Goal: Communication & Community: Participate in discussion

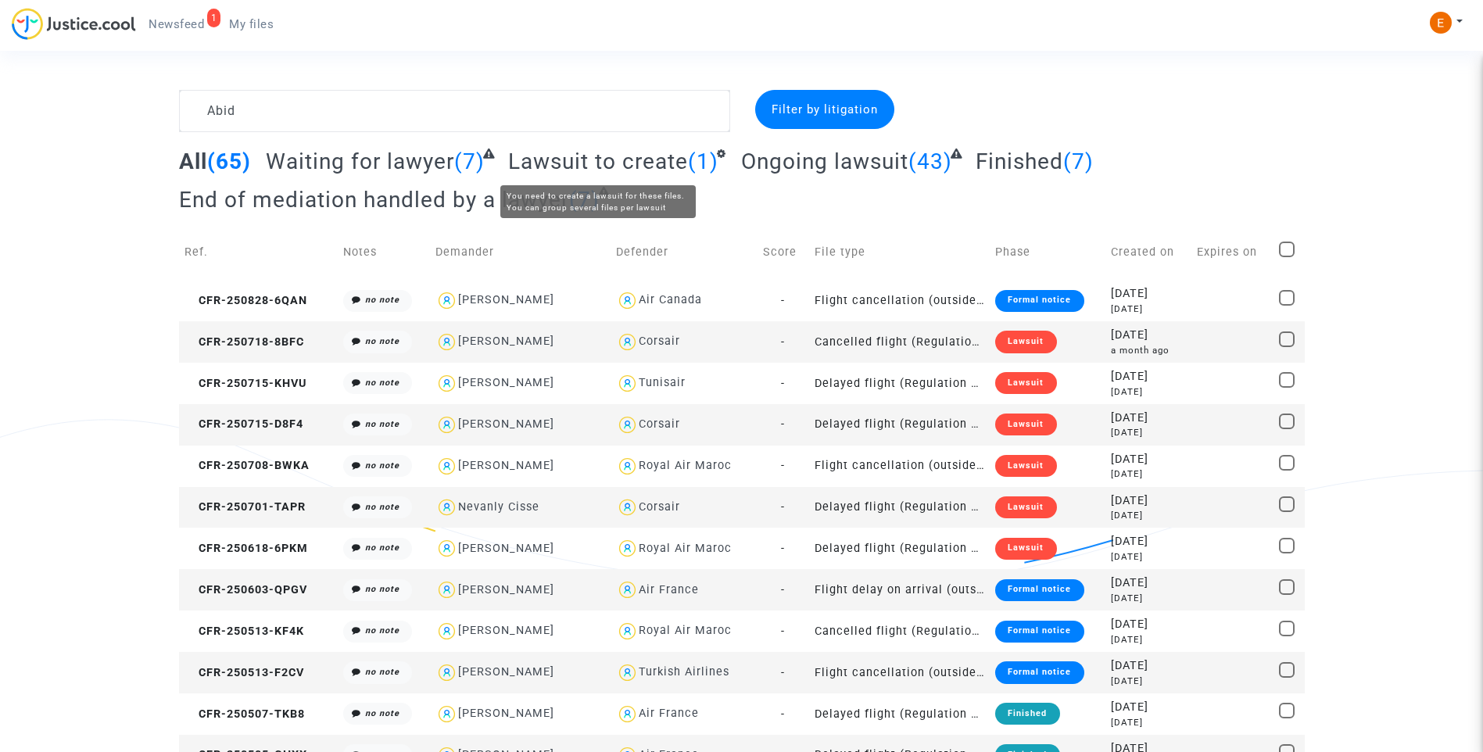
type textarea "Abid"
click at [1016, 383] on div "Lawsuit" at bounding box center [1025, 383] width 61 height 22
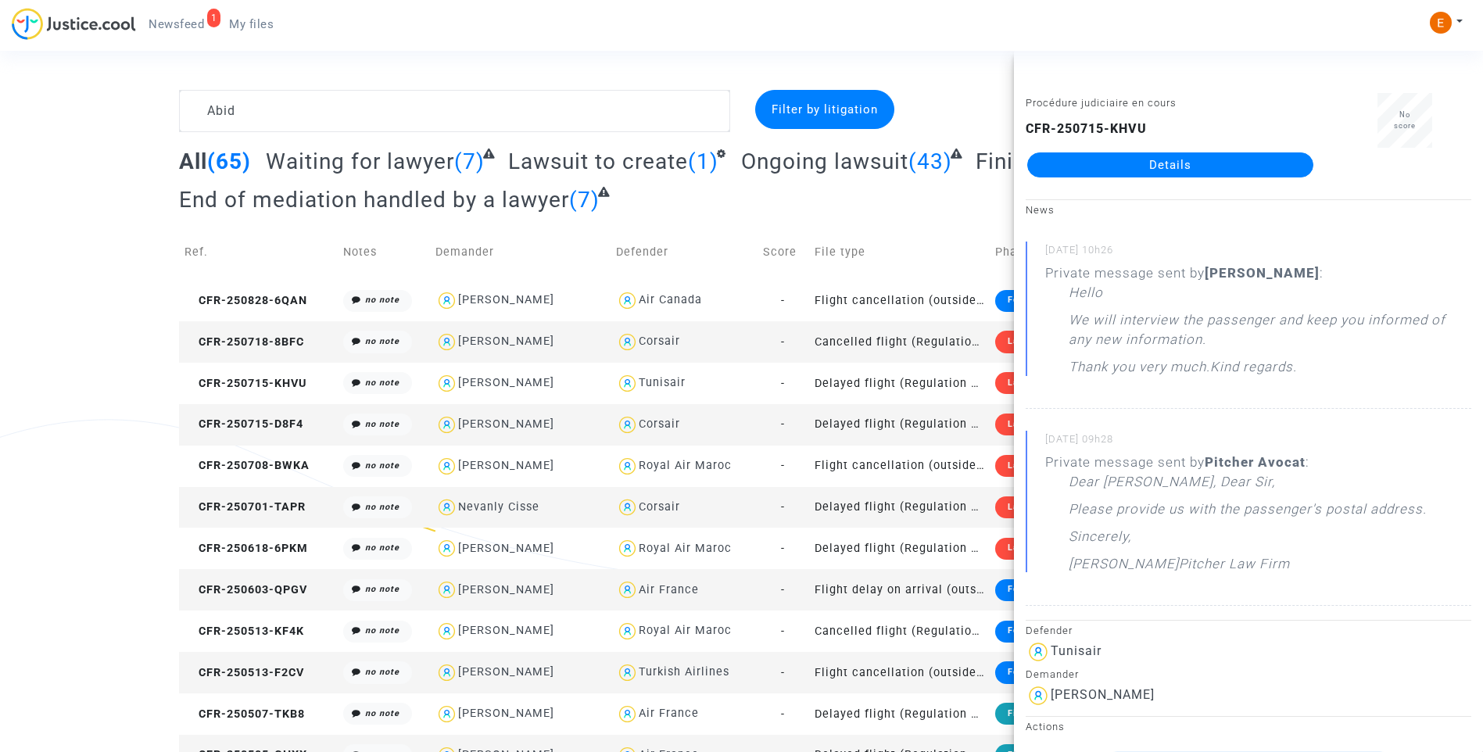
drag, startPoint x: 1016, startPoint y: 383, endPoint x: 1164, endPoint y: 163, distance: 265.3
click at [1164, 163] on link "Details" at bounding box center [1170, 164] width 286 height 25
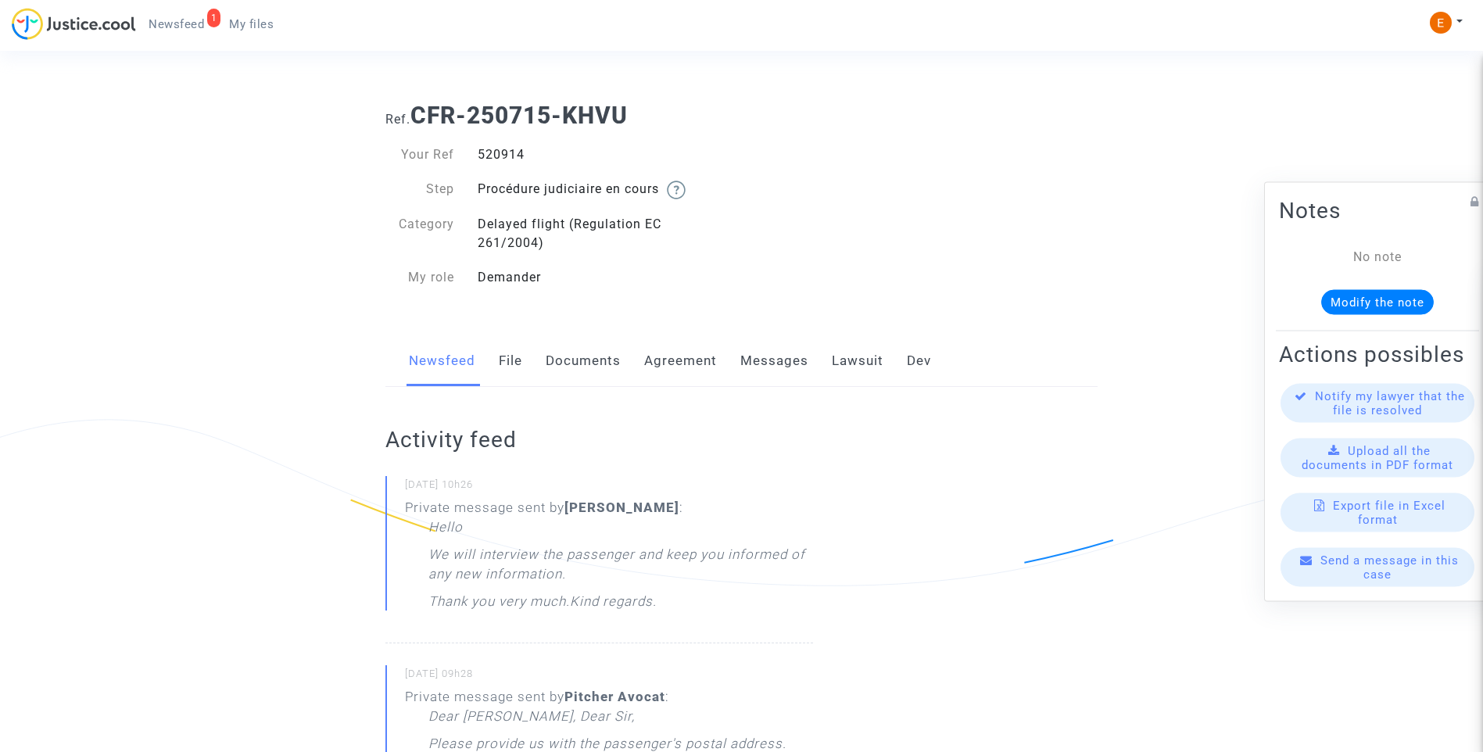
click at [842, 364] on link "Lawsuit" at bounding box center [858, 361] width 52 height 52
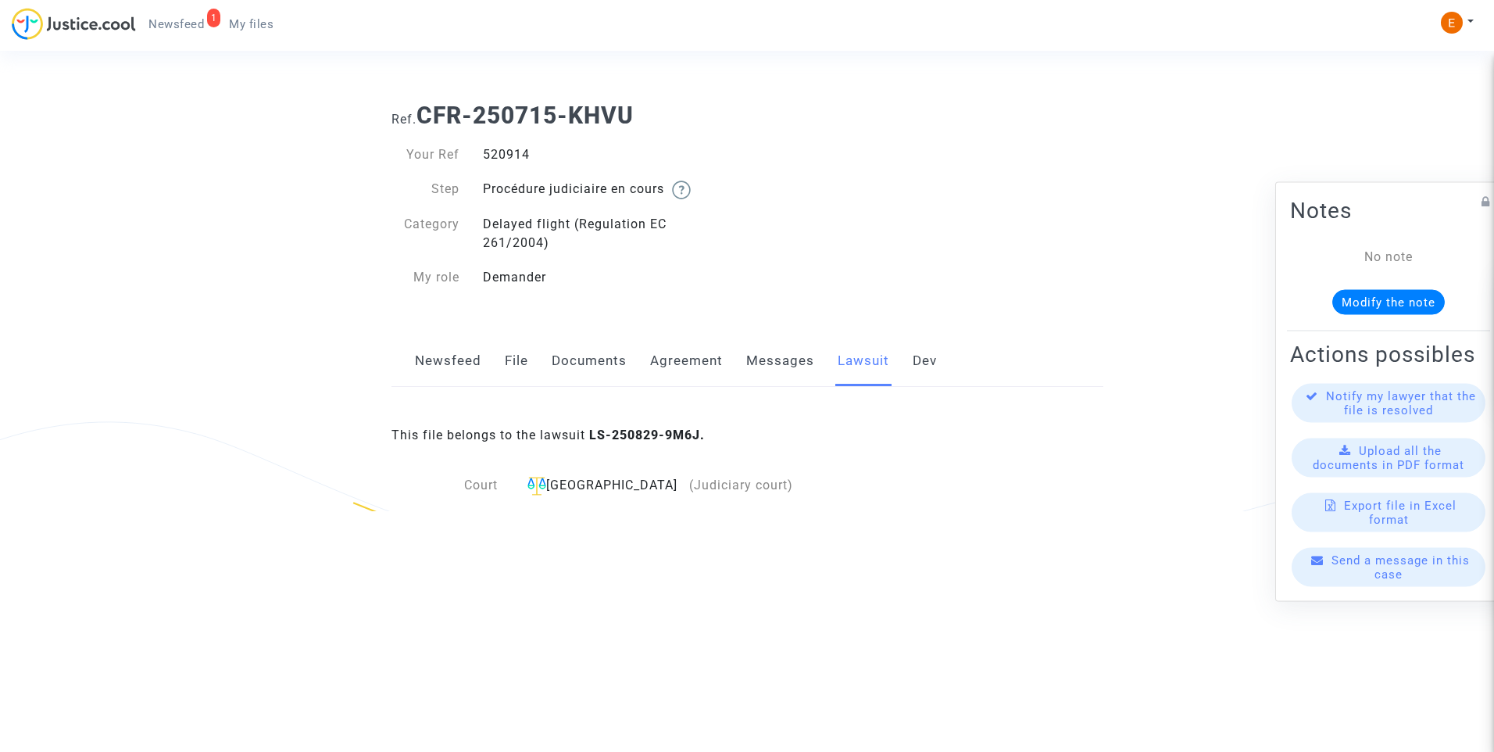
click at [777, 360] on link "Messages" at bounding box center [780, 361] width 68 height 52
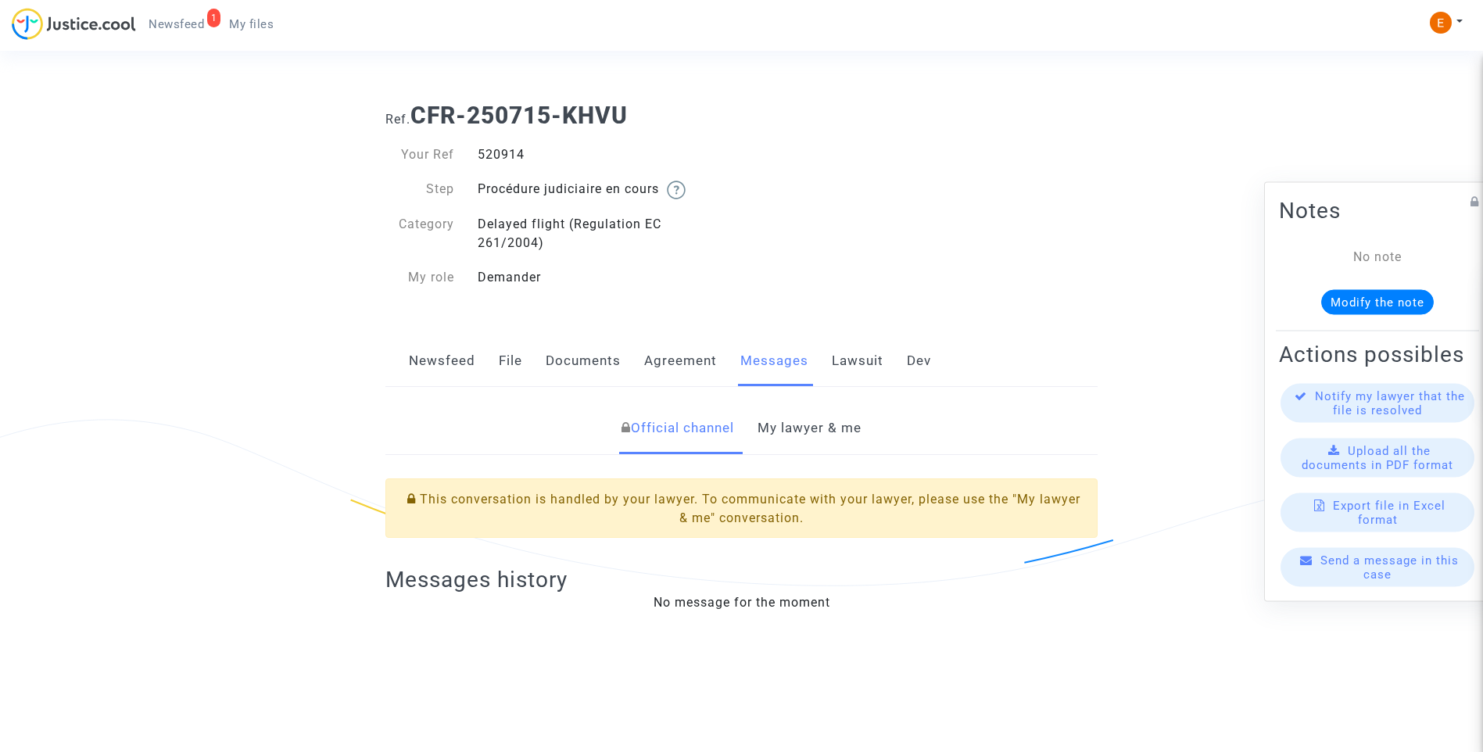
click at [832, 427] on link "My lawyer & me" at bounding box center [809, 429] width 104 height 52
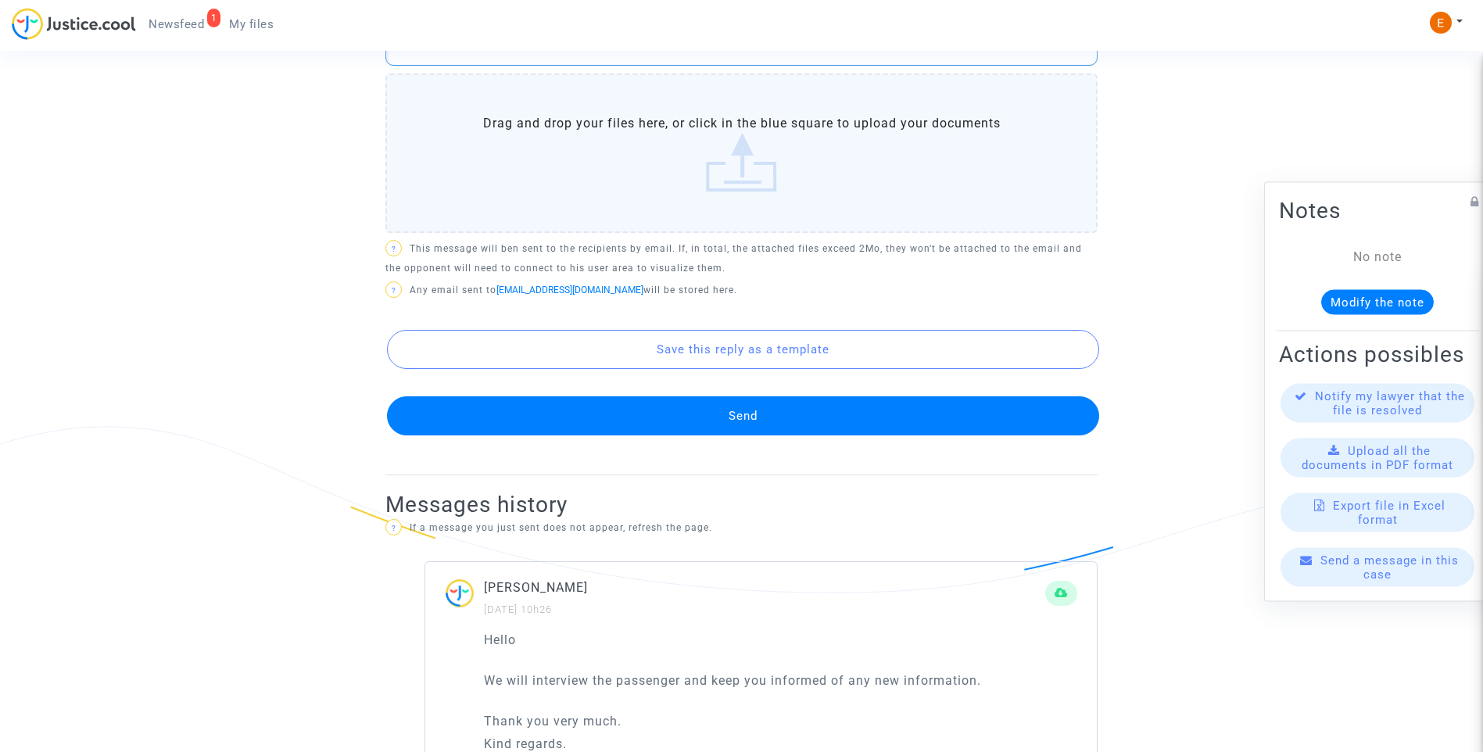
scroll to position [938, 0]
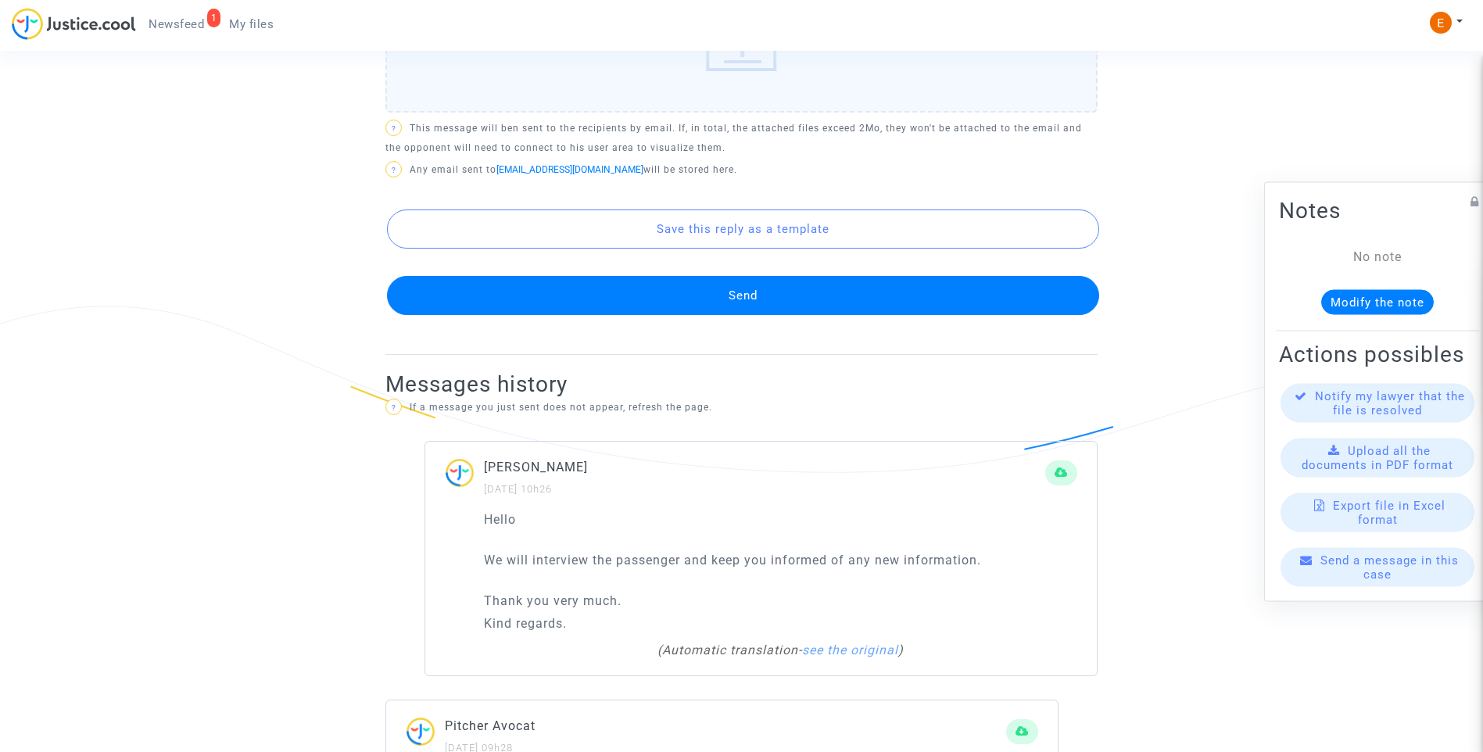
click at [671, 304] on button "Send" at bounding box center [743, 295] width 712 height 39
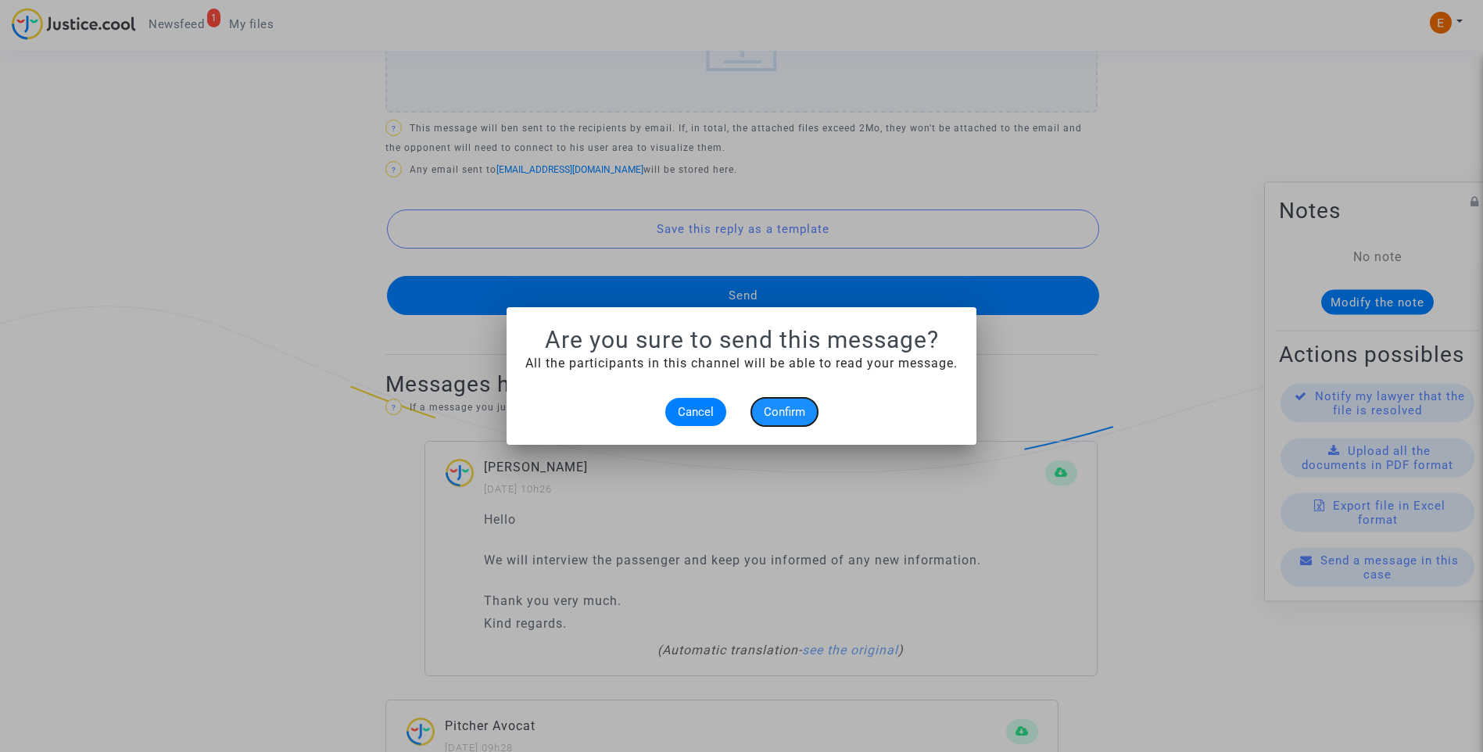
click at [805, 415] on button "Confirm" at bounding box center [784, 412] width 66 height 28
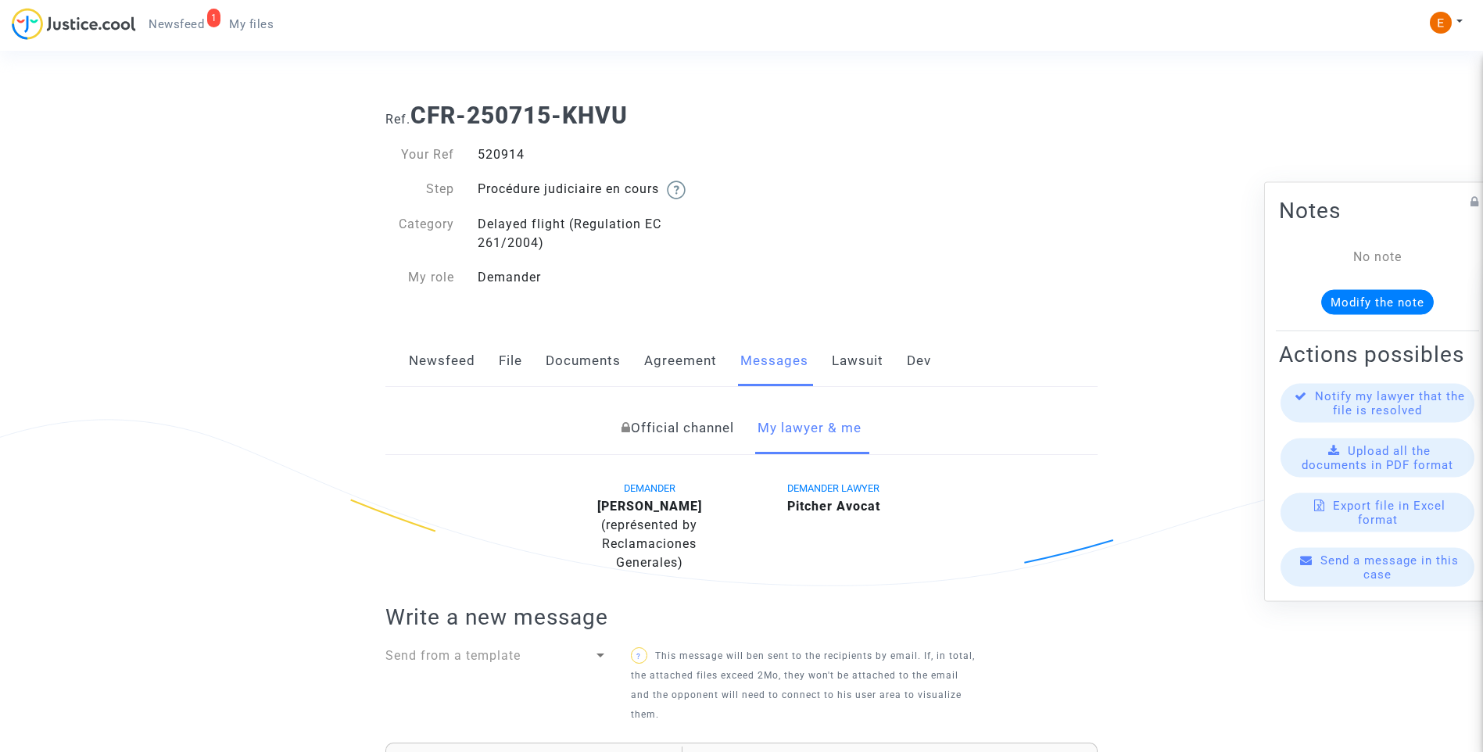
scroll to position [938, 0]
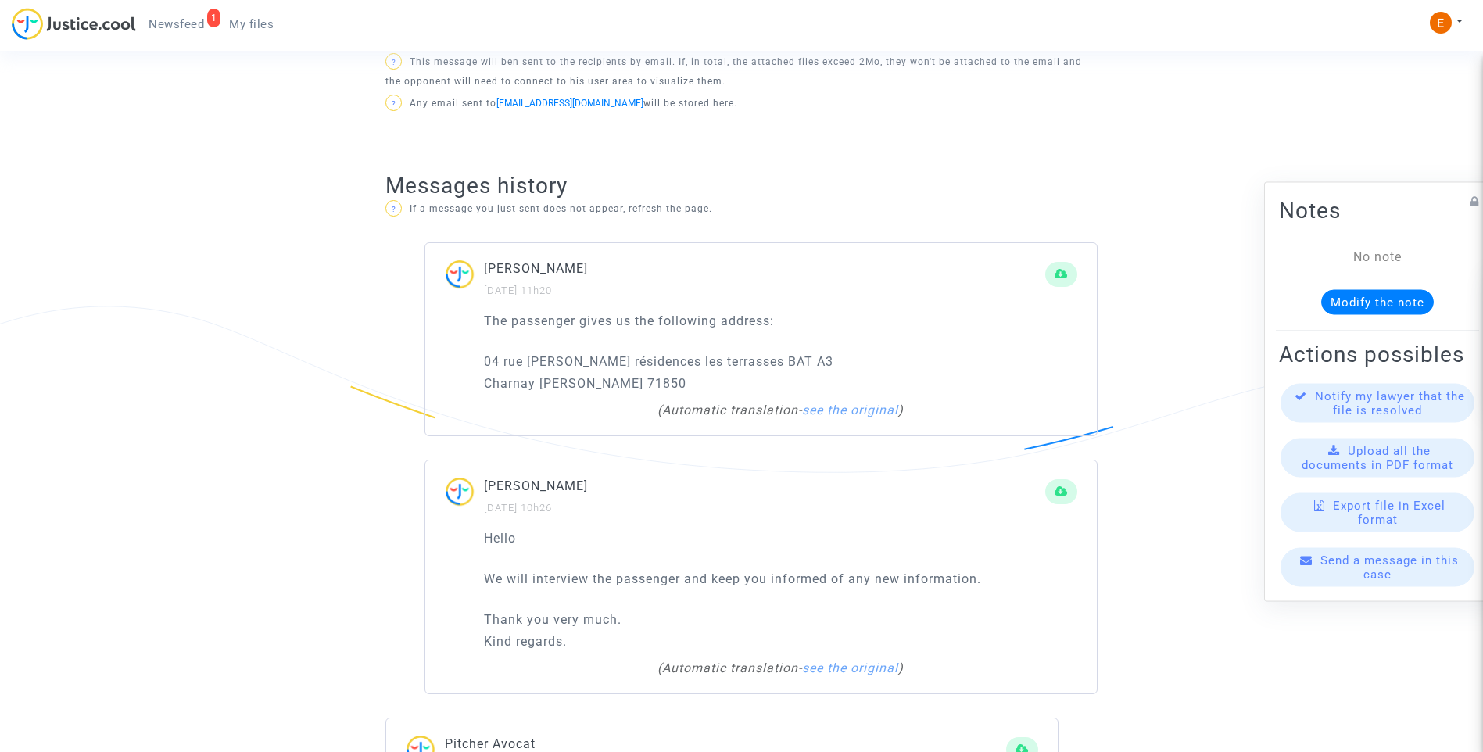
click at [181, 28] on span "Newsfeed" at bounding box center [176, 24] width 55 height 14
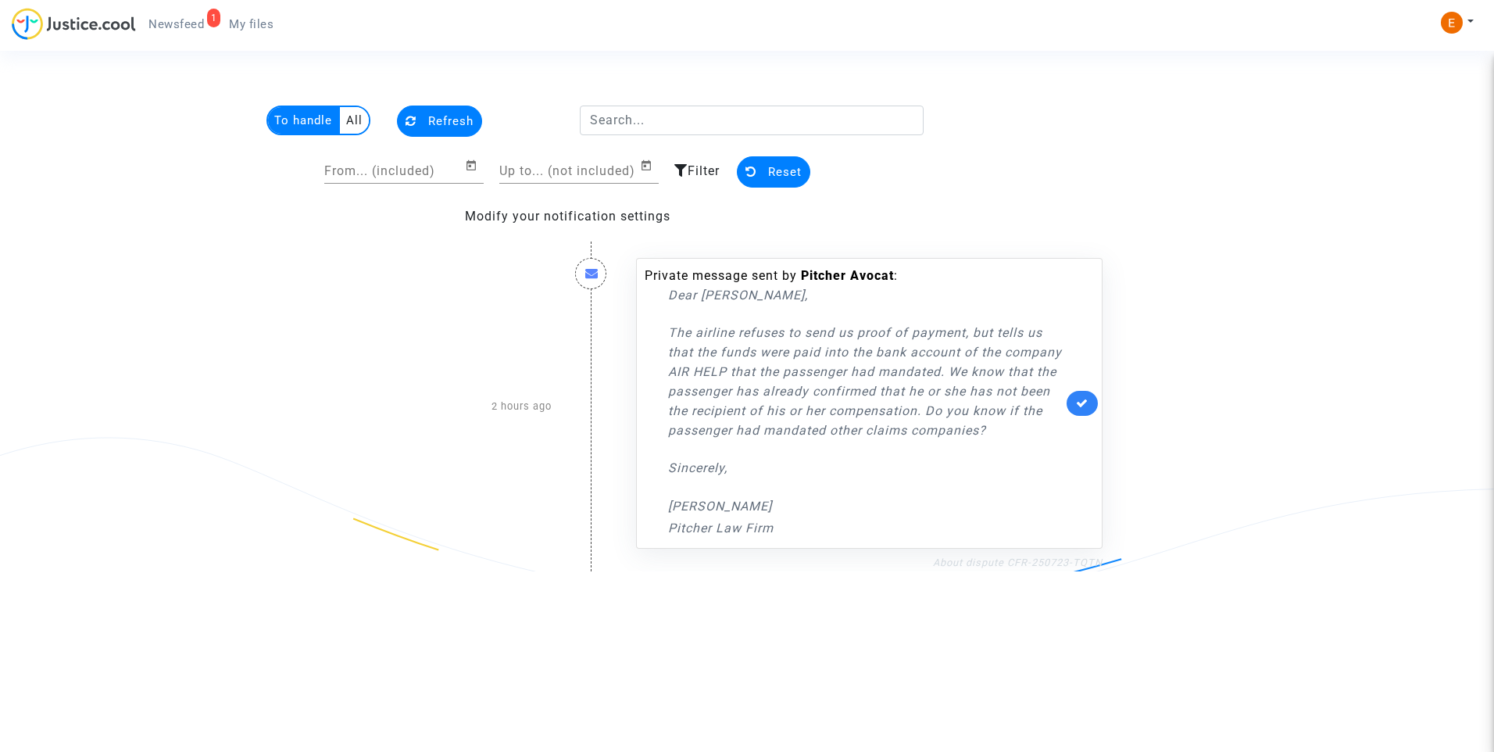
click at [1016, 565] on link "About dispute CFR-250723-TQTN" at bounding box center [1018, 563] width 170 height 12
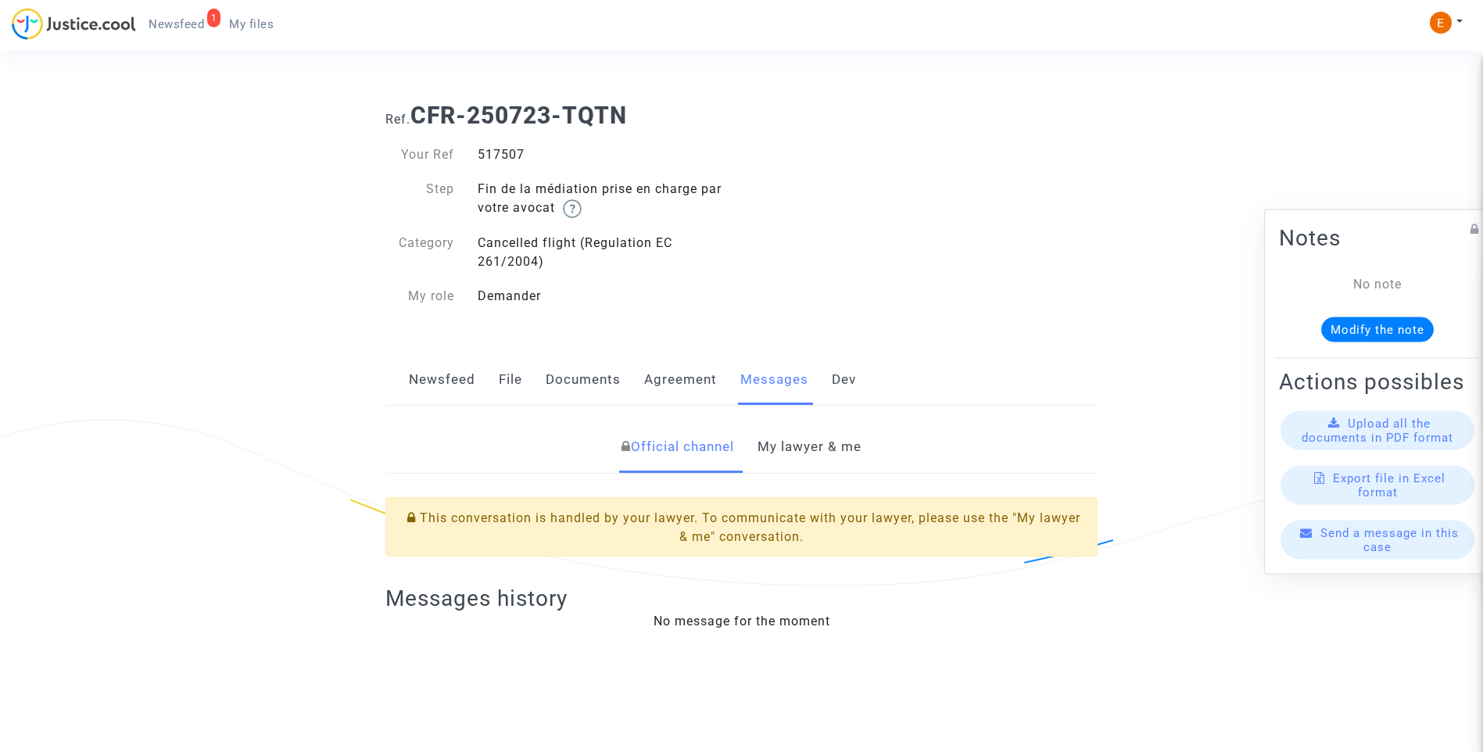
click at [827, 446] on link "My lawyer & me" at bounding box center [809, 447] width 104 height 52
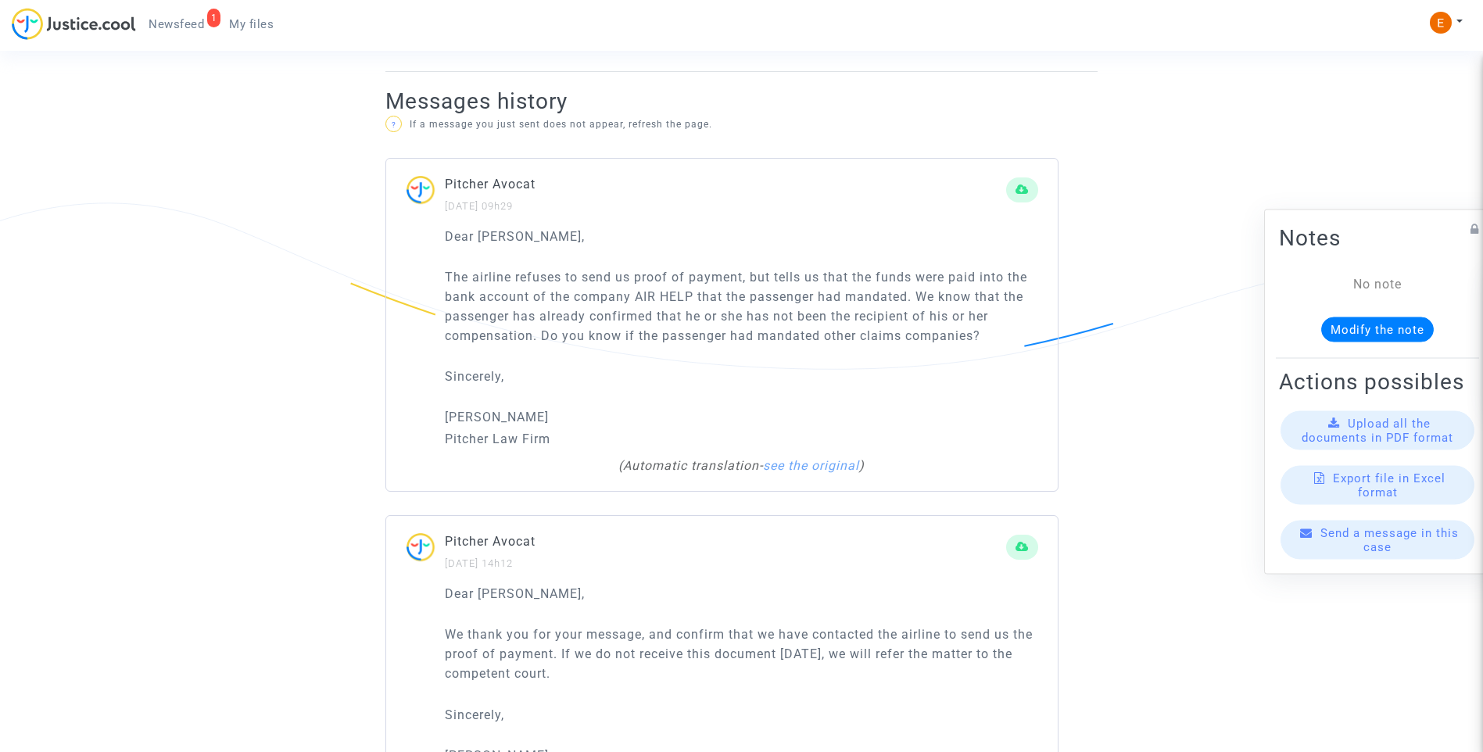
scroll to position [1016, 0]
